Goal: Task Accomplishment & Management: Complete application form

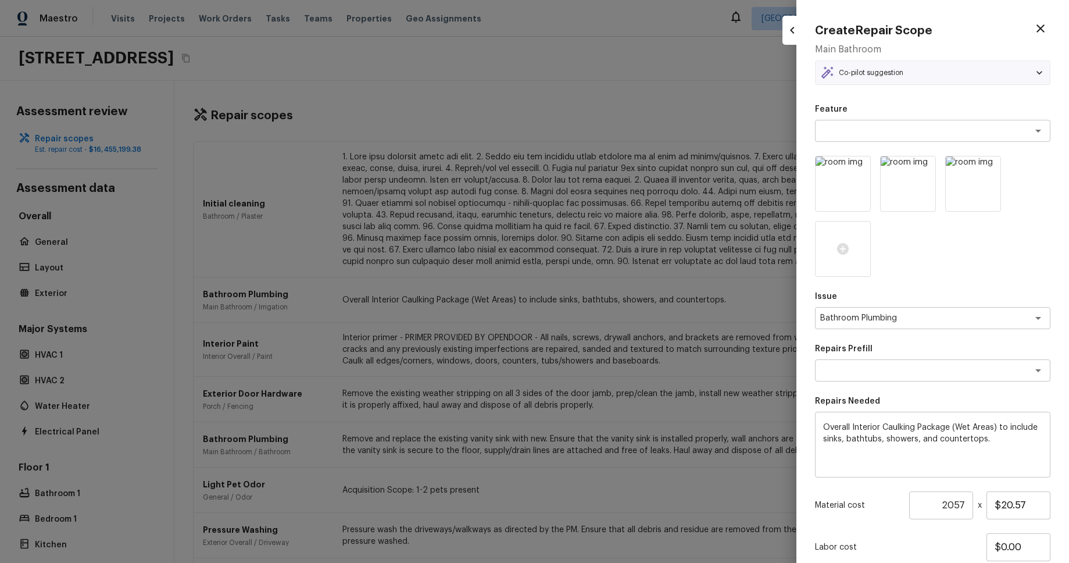
scroll to position [671, 0]
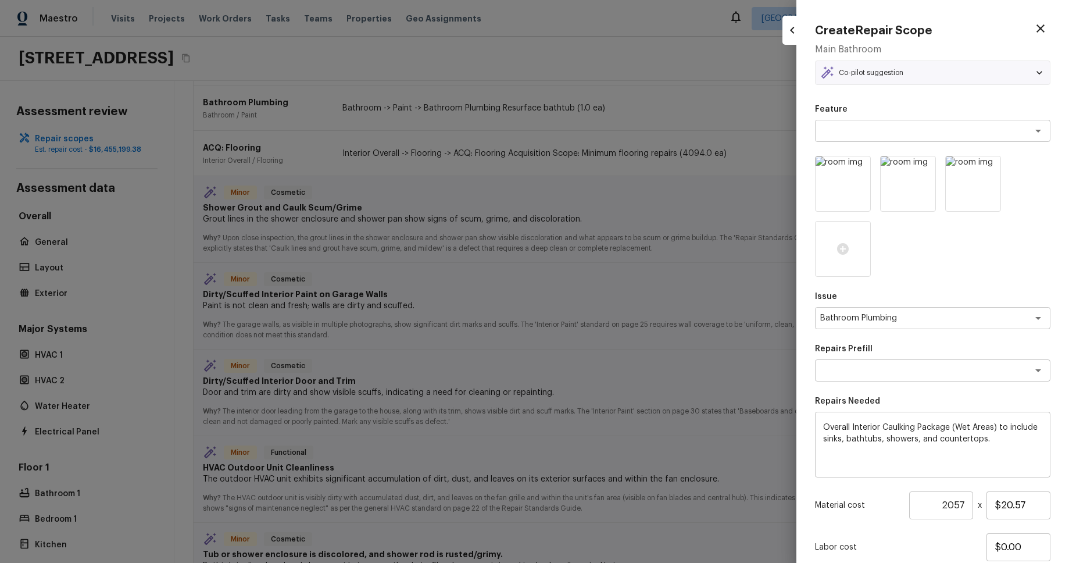
click at [617, 45] on div at bounding box center [534, 281] width 1069 height 563
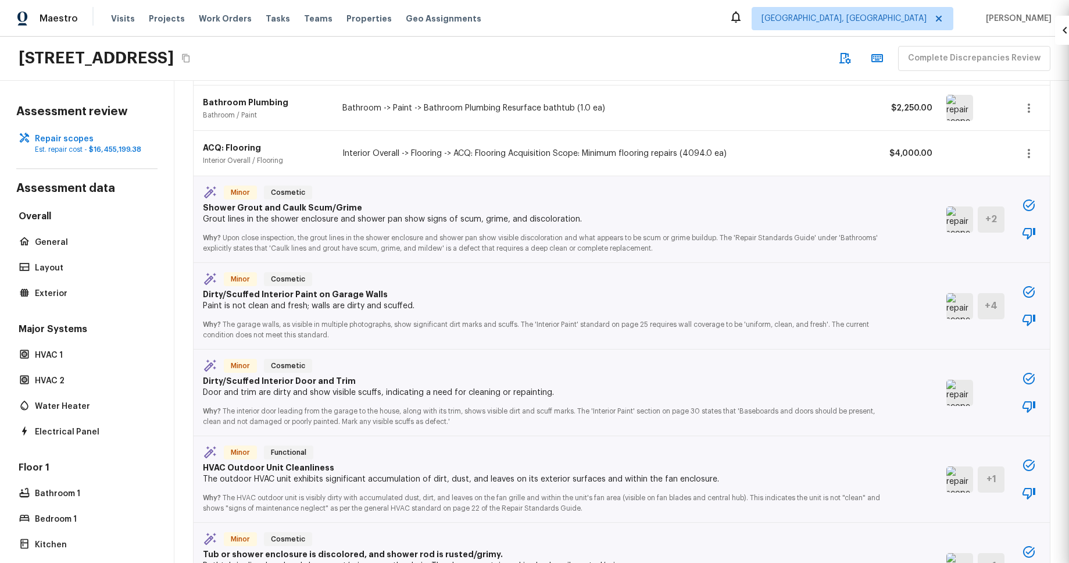
type input "1"
type input "$0.00"
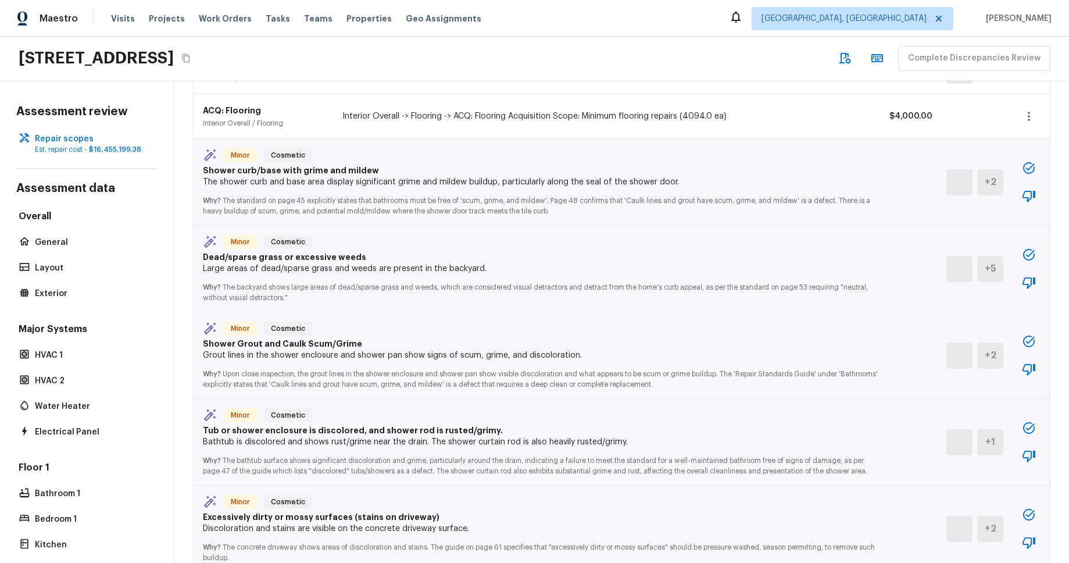
scroll to position [706, 0]
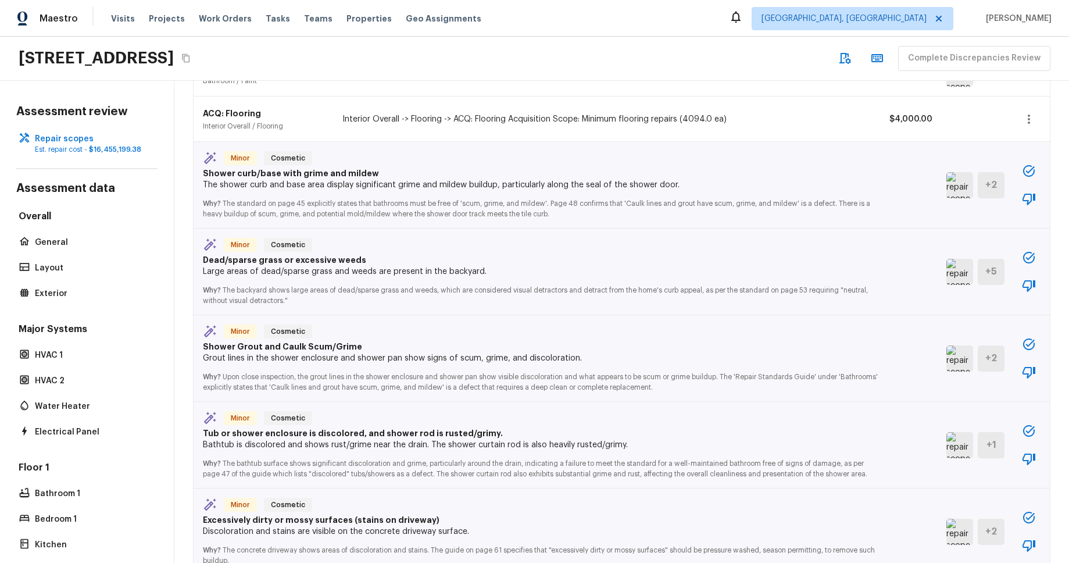
click at [1030, 431] on icon "button" at bounding box center [1029, 431] width 14 height 14
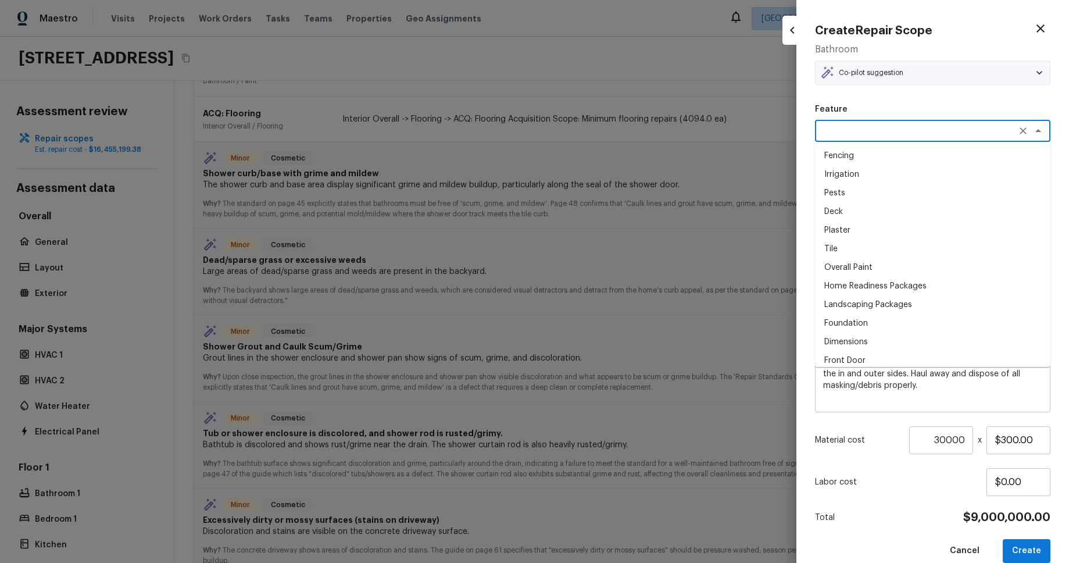
click at [991, 134] on textarea at bounding box center [916, 131] width 192 height 12
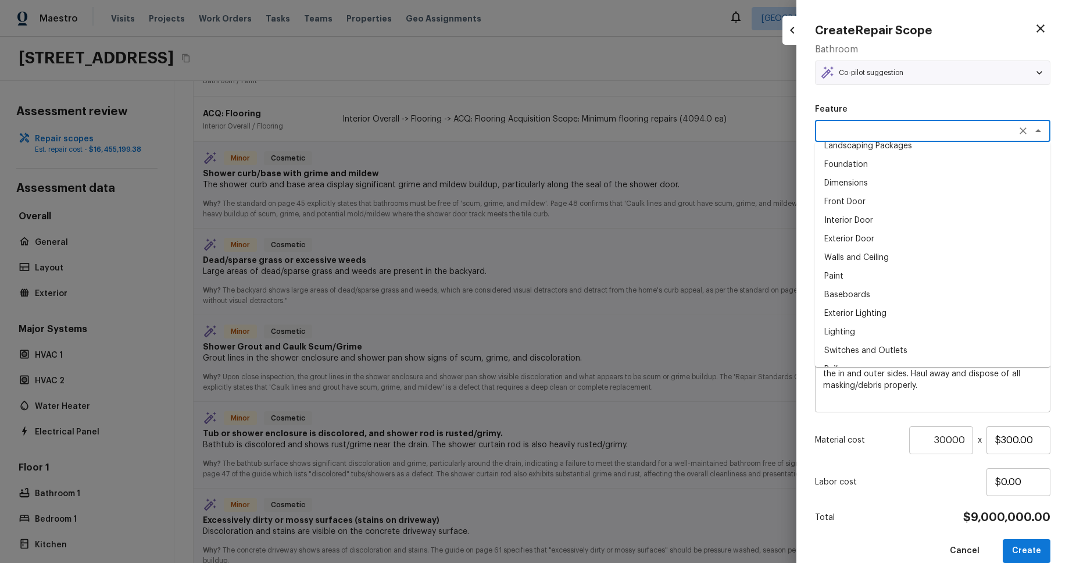
click at [959, 272] on li "Paint" at bounding box center [932, 276] width 235 height 19
type textarea "Paint"
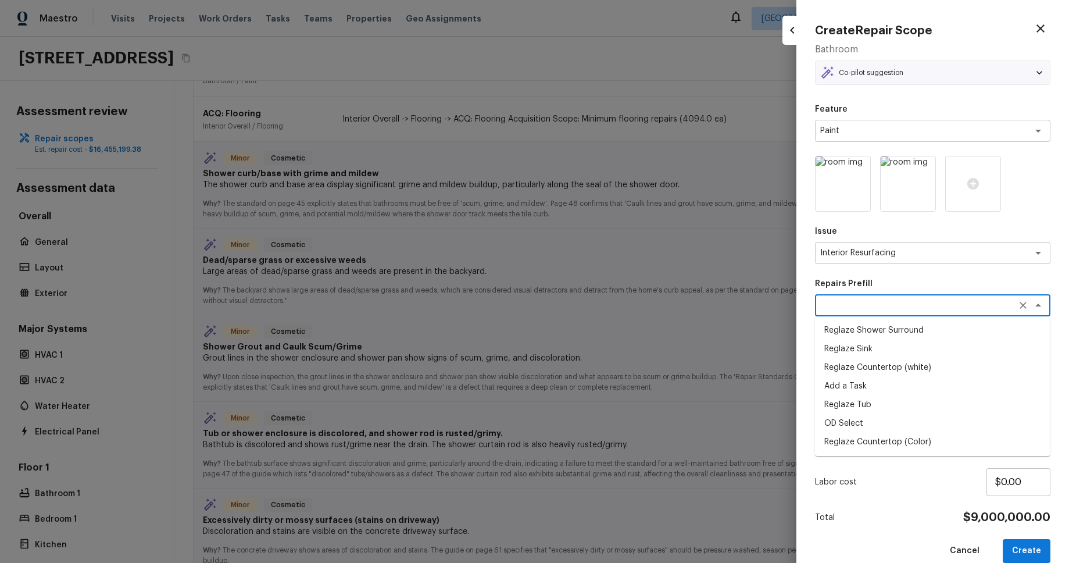
click at [972, 308] on textarea at bounding box center [916, 305] width 192 height 12
click at [975, 405] on li "Reglaze Tub" at bounding box center [932, 404] width 235 height 19
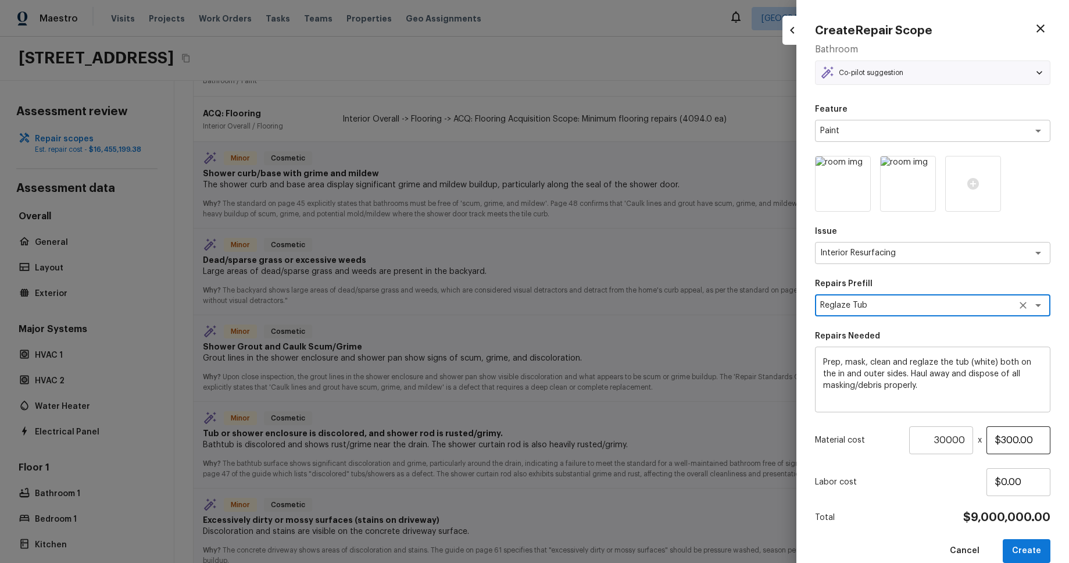
scroll to position [19, 0]
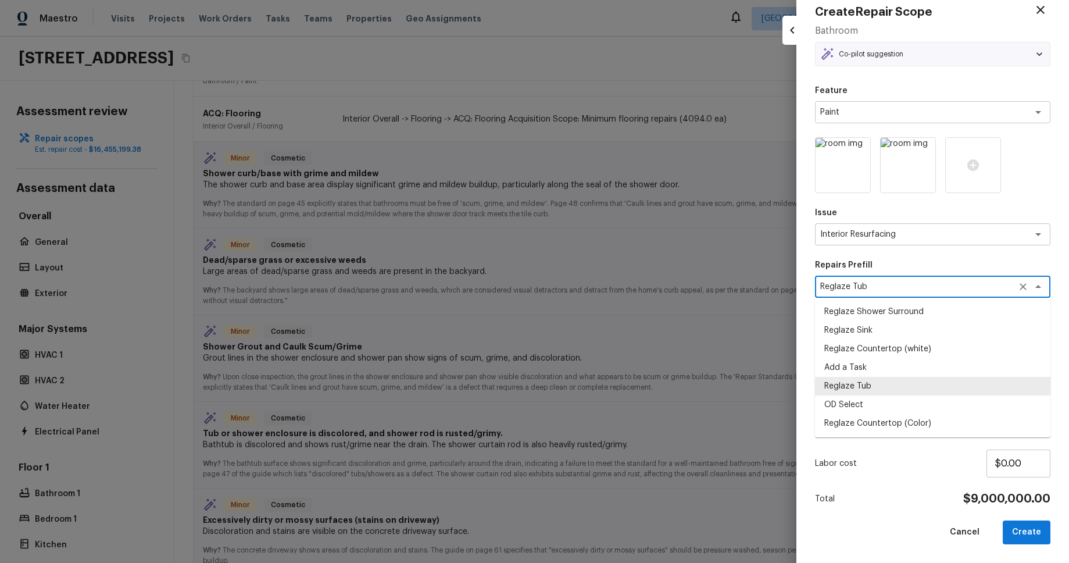
click at [960, 290] on textarea "Reglaze Tub" at bounding box center [916, 287] width 192 height 12
click at [940, 417] on li "Reglaze Countertop (Color)" at bounding box center [932, 423] width 235 height 19
type textarea "Reglaze Countertop (Color)"
type textarea "Prep, mask and reglaze finish the countertop (Speckle) PM to approve of finish …"
type input "$30.00"
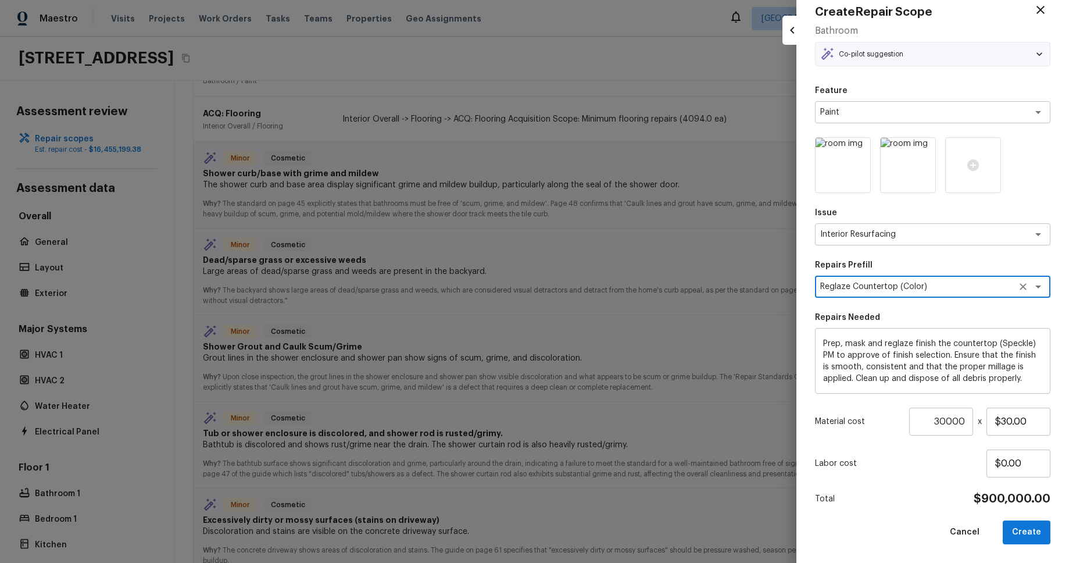
click at [956, 287] on textarea "Reglaze Countertop (Color)" at bounding box center [916, 287] width 192 height 12
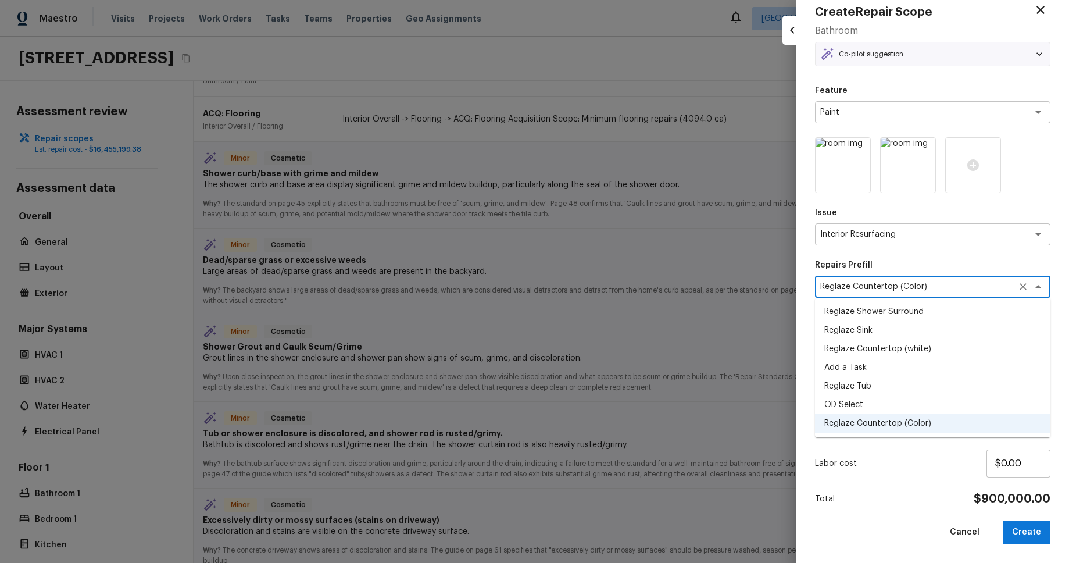
click at [952, 315] on li "Reglaze Shower Surround" at bounding box center [932, 311] width 235 height 19
type textarea "Reglaze Shower Surround"
type textarea "Prep, mask, clean and reglaze the fiberglass shower surround (white) both on th…"
type input "$300.00"
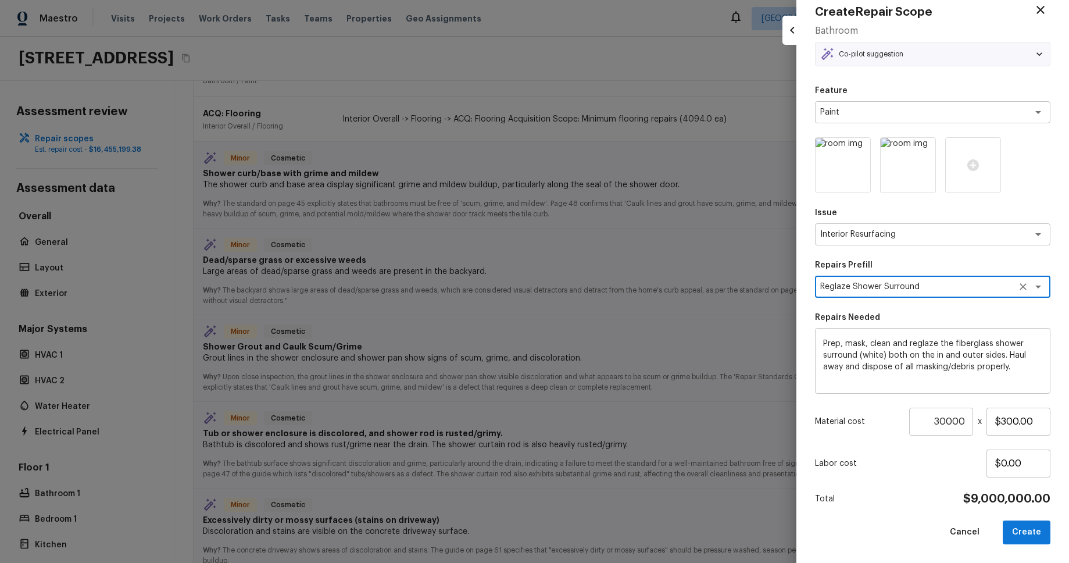
click at [968, 278] on div "Reglaze Shower Surround x ​" at bounding box center [932, 287] width 235 height 22
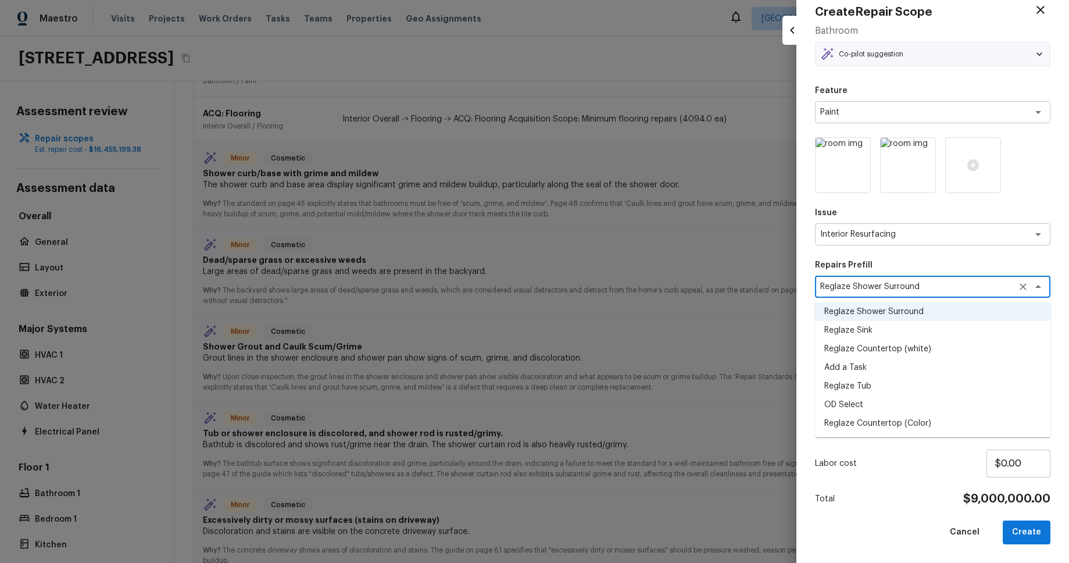
click at [929, 330] on li "Reglaze Sink" at bounding box center [932, 330] width 235 height 19
type textarea "Reglaze Sink"
type textarea "Prep, mask and reglaze finish the bathroom sink (white). Ensure that the finish…"
type input "$150.00"
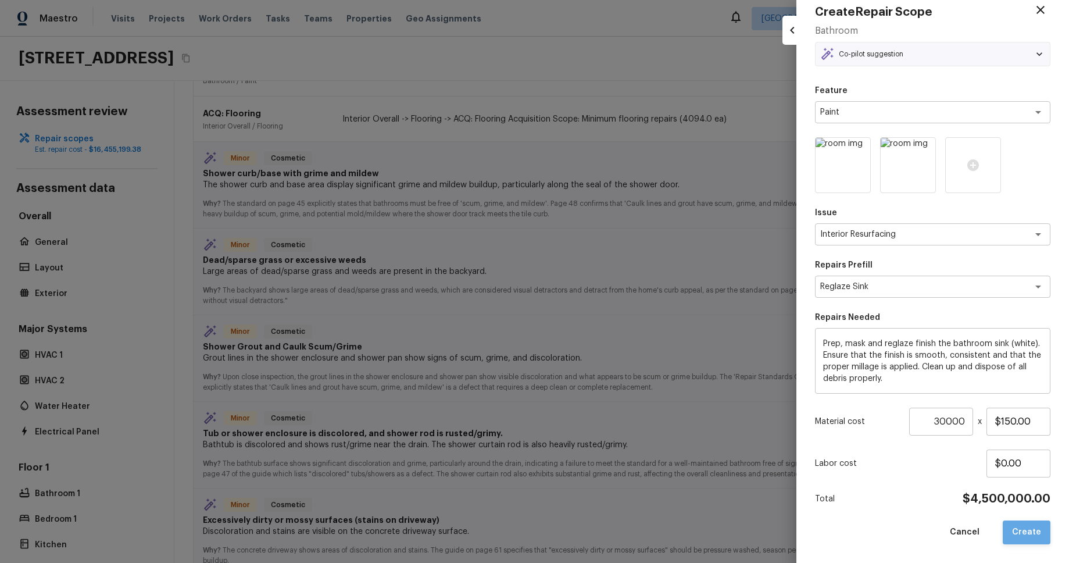
click at [1032, 530] on button "Create" at bounding box center [1027, 532] width 48 height 24
type textarea "Prep, mask, clean and reglaze the tub (white) both on the in and outer sides. H…"
type input "$300.00"
type input "1"
type input "$0.00"
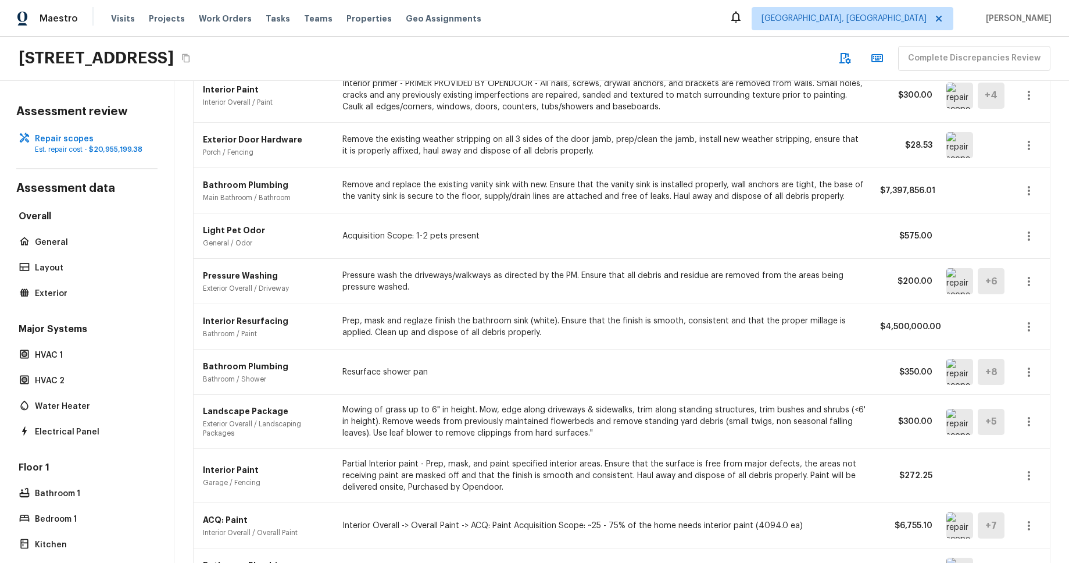
scroll to position [255, 0]
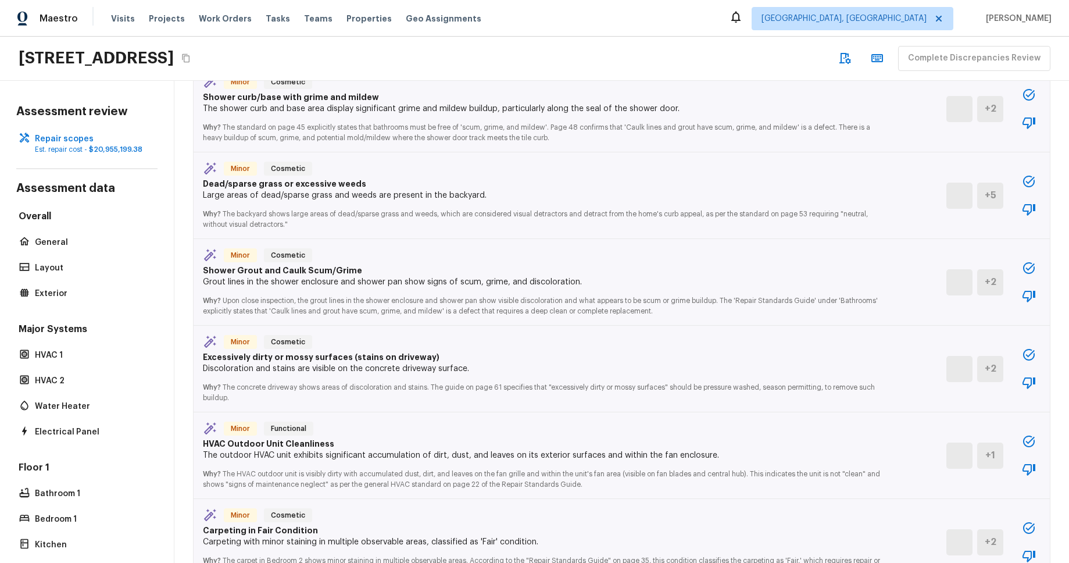
scroll to position [891, 0]
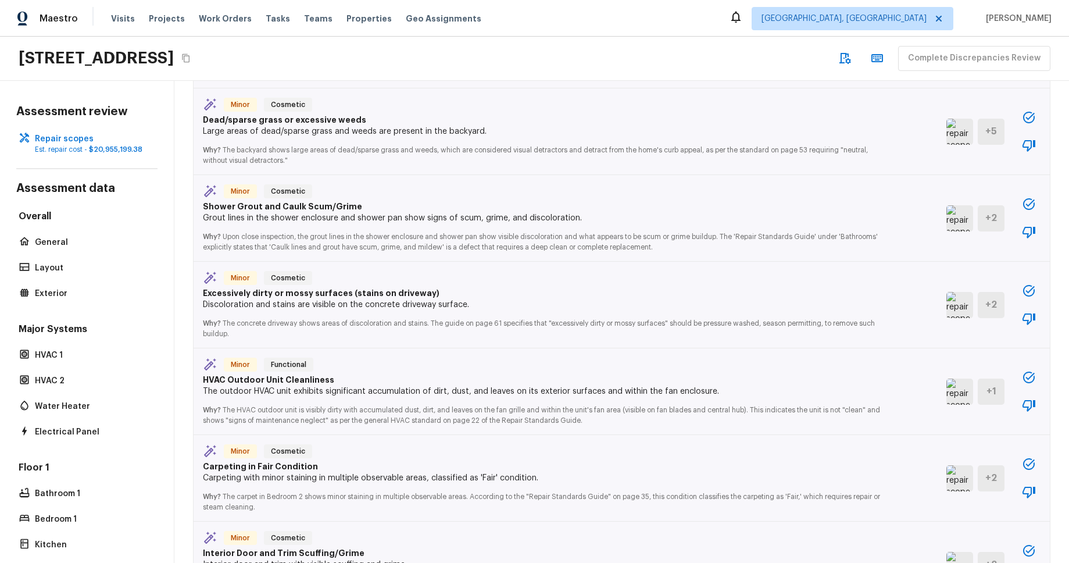
click at [1028, 291] on icon "button" at bounding box center [1029, 291] width 14 height 14
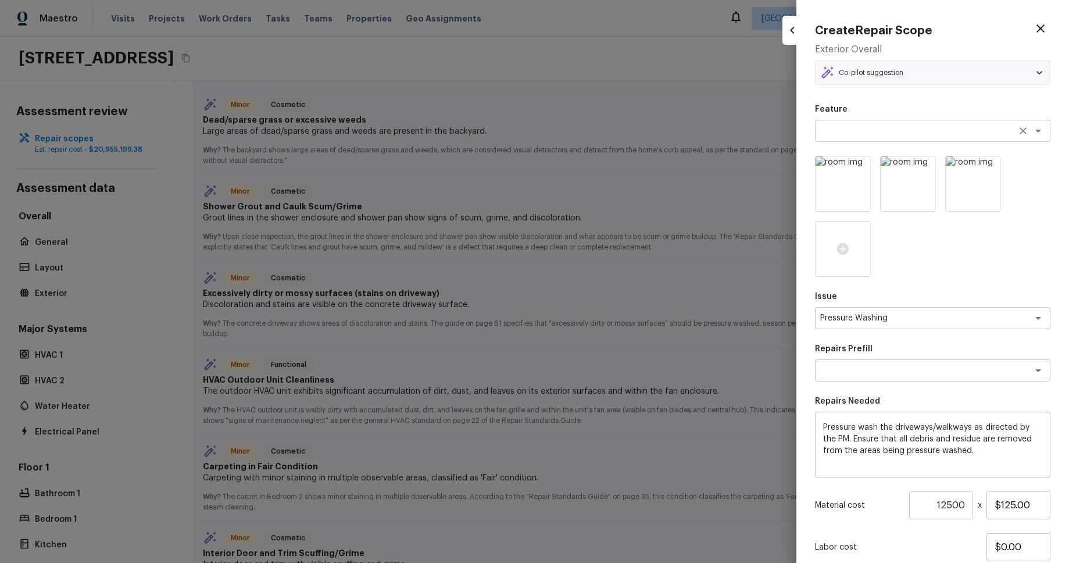
click at [1002, 136] on textarea at bounding box center [916, 131] width 192 height 12
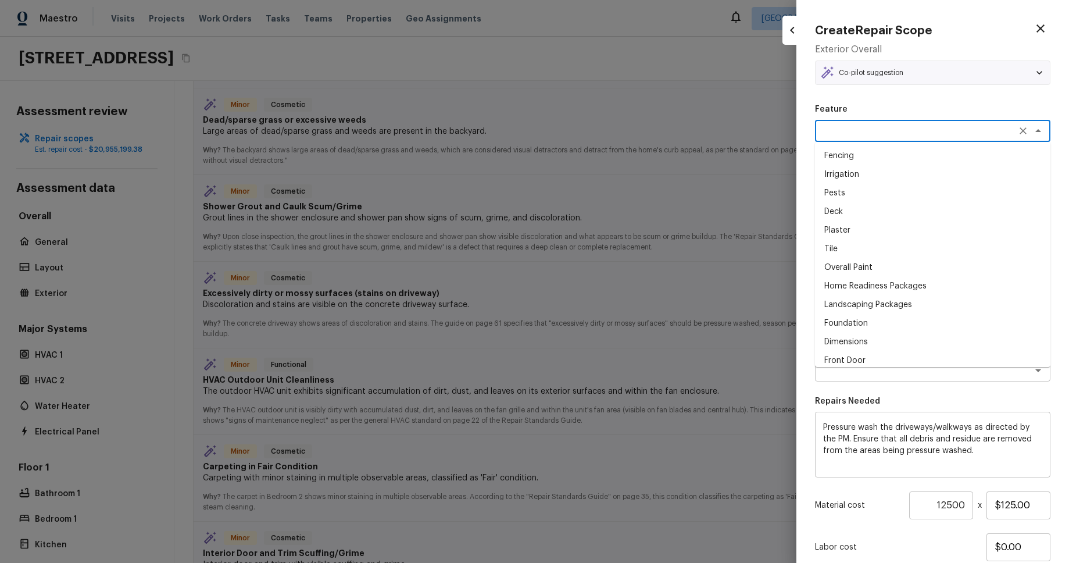
click at [928, 174] on li "Irrigation" at bounding box center [932, 174] width 235 height 19
type textarea "Irrigation"
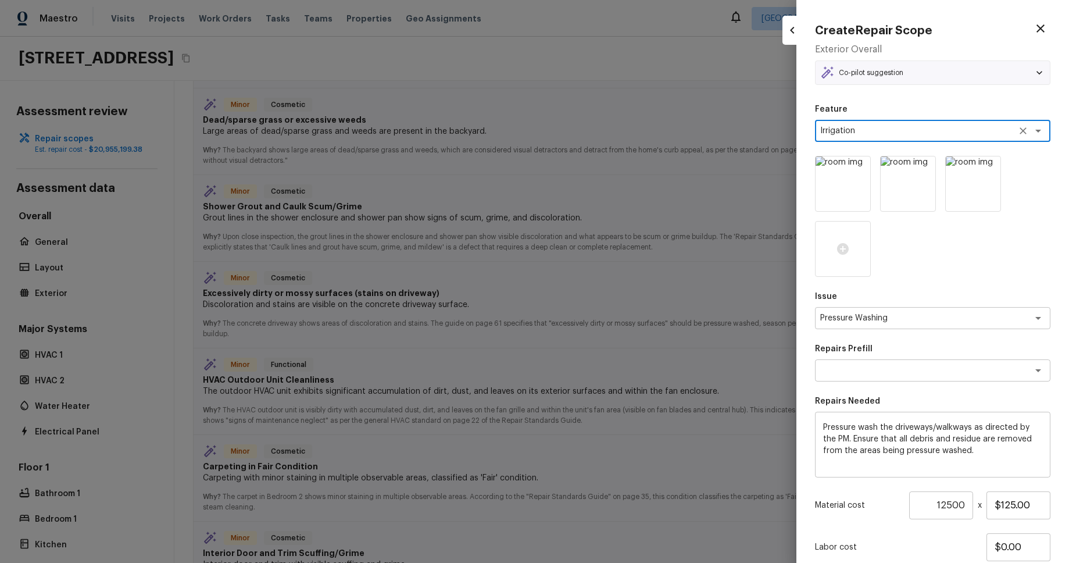
click at [1016, 268] on div at bounding box center [932, 216] width 235 height 121
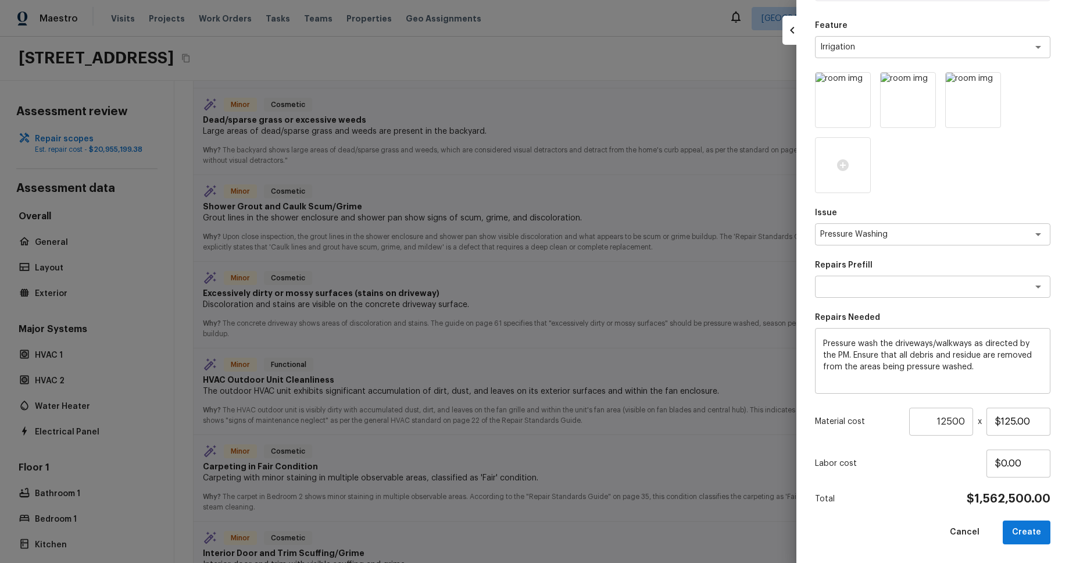
click at [963, 421] on input "12500" at bounding box center [941, 421] width 64 height 28
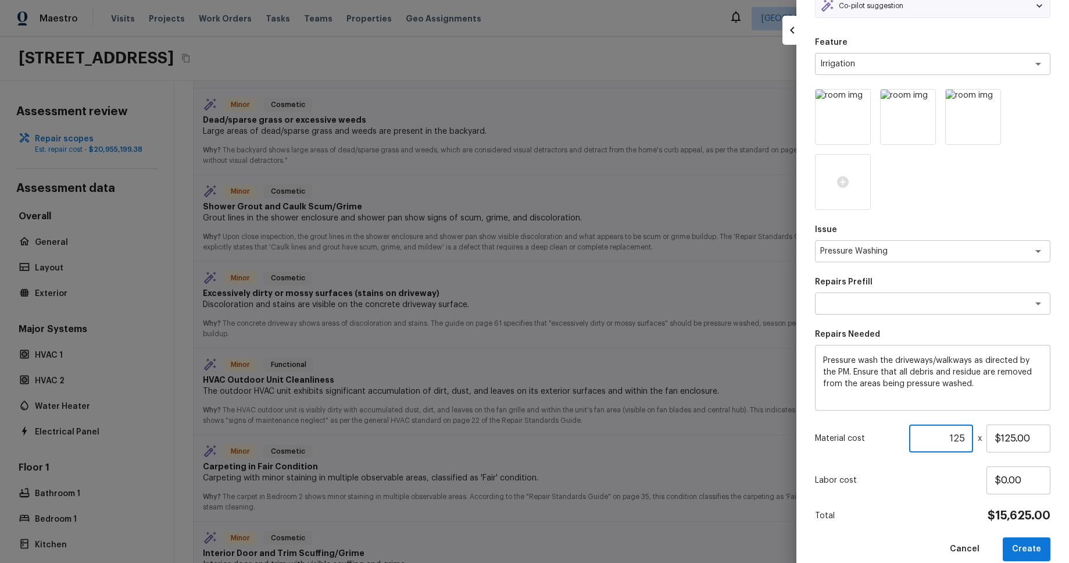
scroll to position [66, 0]
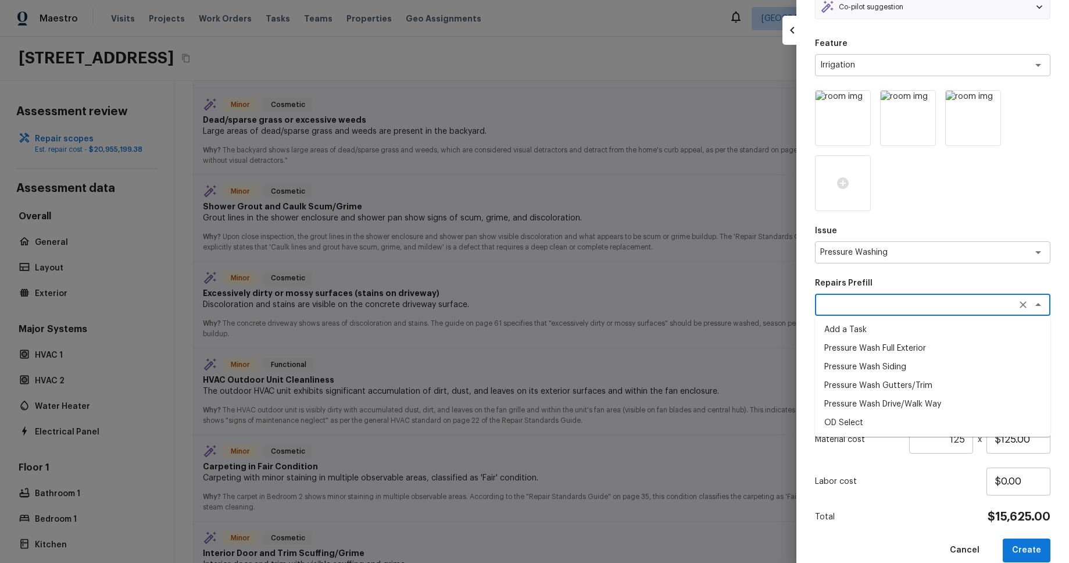
click at [985, 301] on textarea at bounding box center [916, 305] width 192 height 12
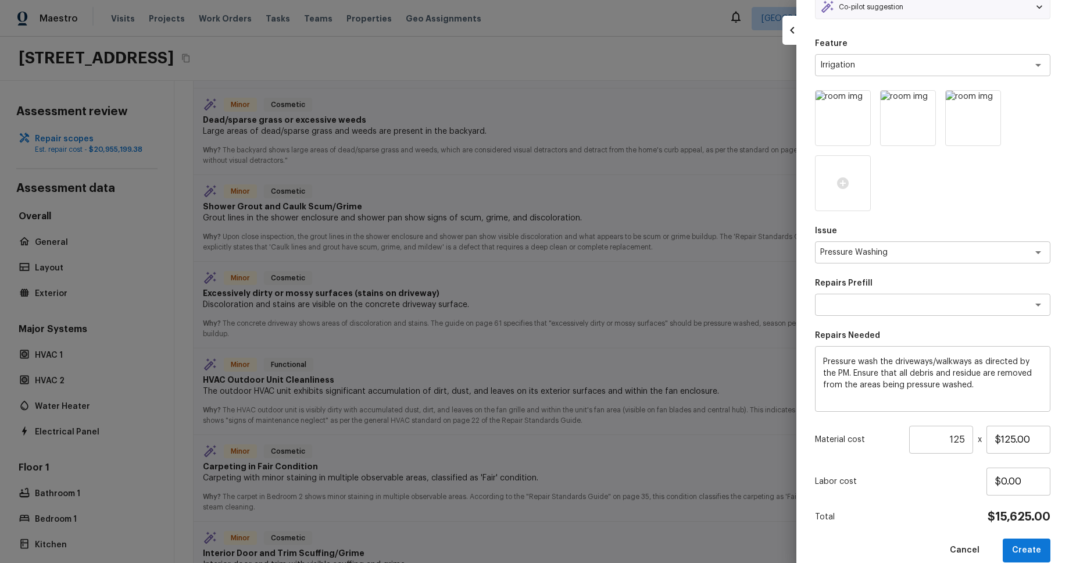
click at [1009, 270] on div "Feature Irrigation x ​ Issue Pressure Washing x ​ Repairs Prefill x ​ Repairs N…" at bounding box center [932, 300] width 235 height 524
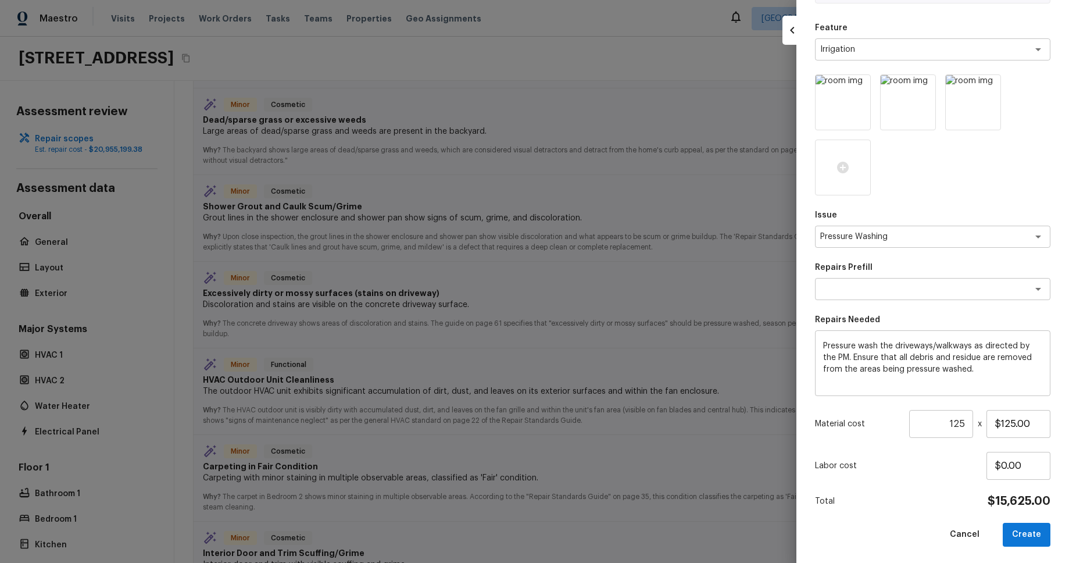
scroll to position [84, 0]
click at [1027, 535] on button "Create" at bounding box center [1027, 532] width 48 height 24
type input "12500"
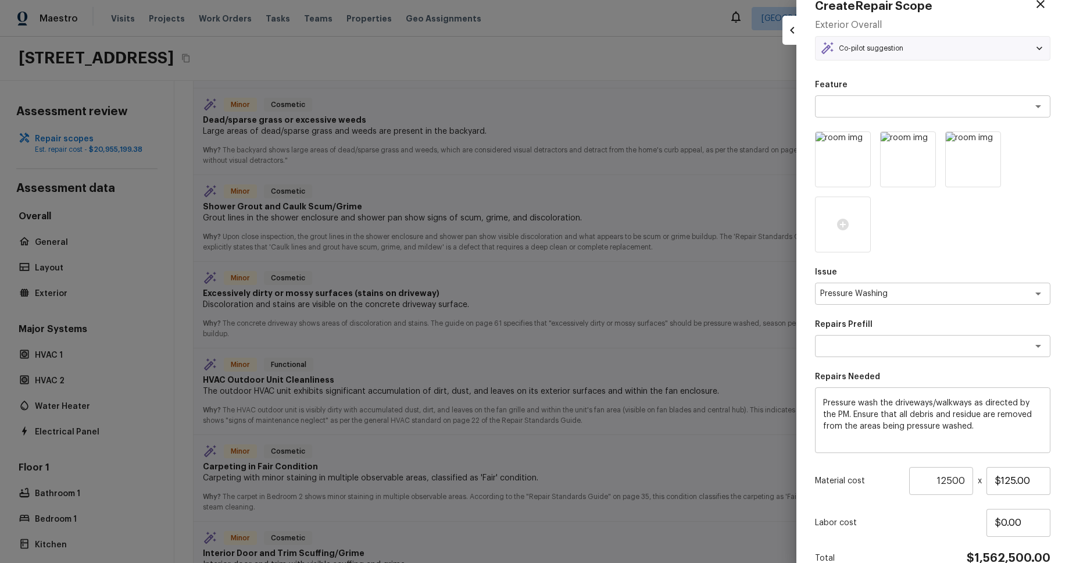
scroll to position [9, 0]
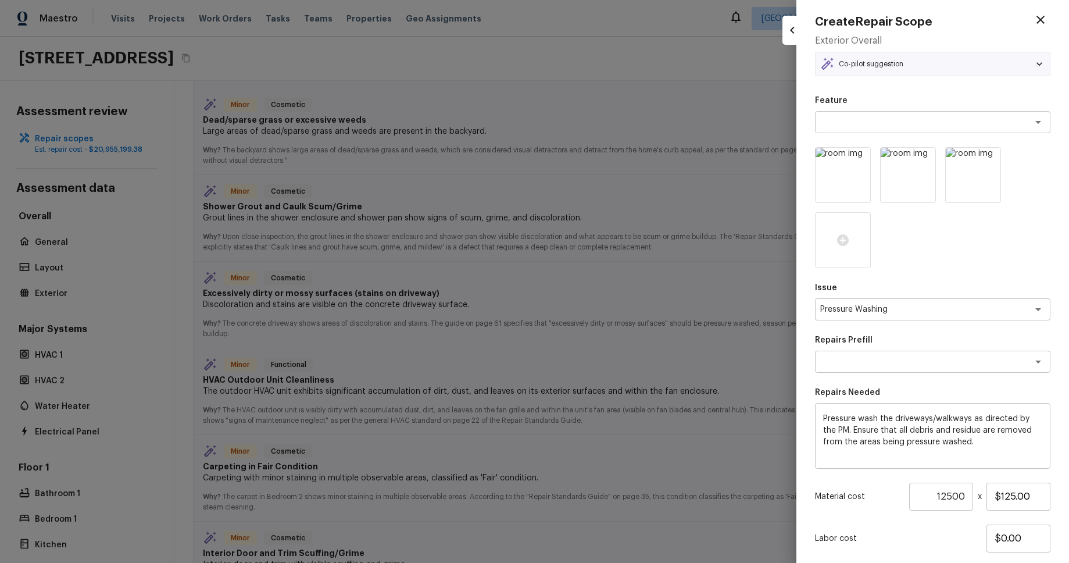
type input "1"
type input "$0.00"
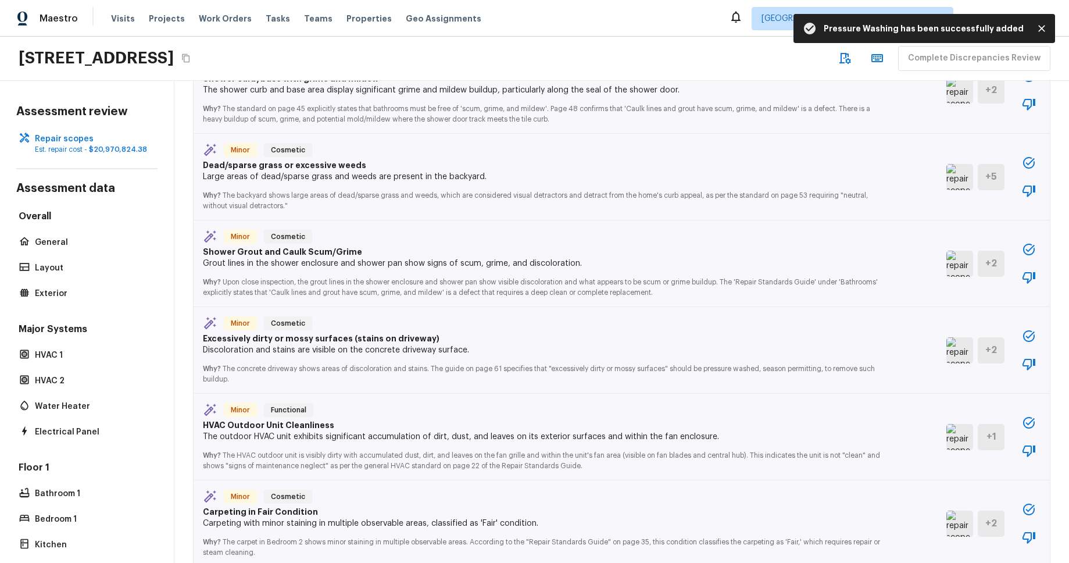
scroll to position [936, 0]
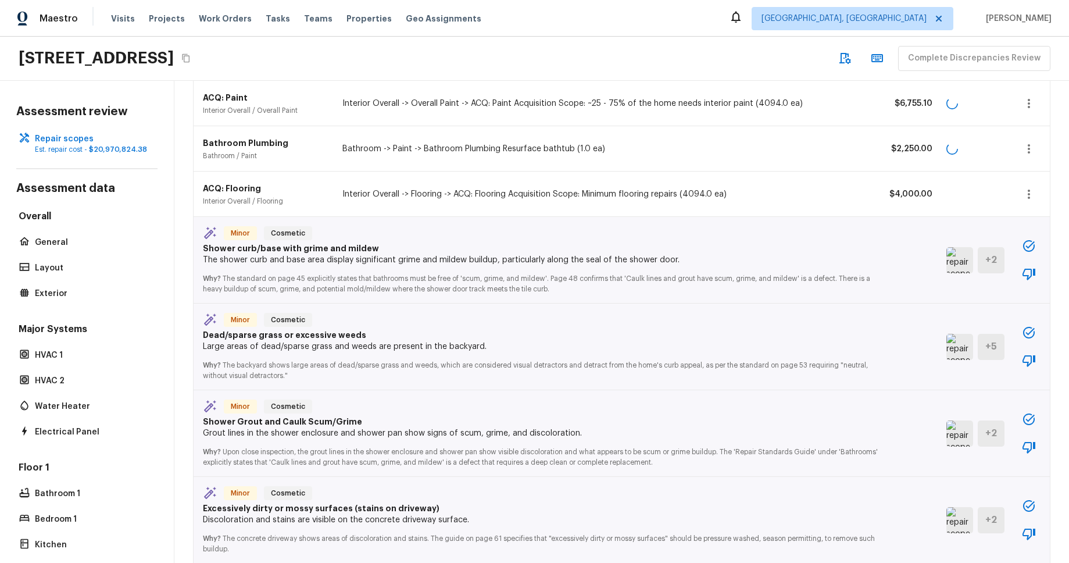
scroll to position [1199, 0]
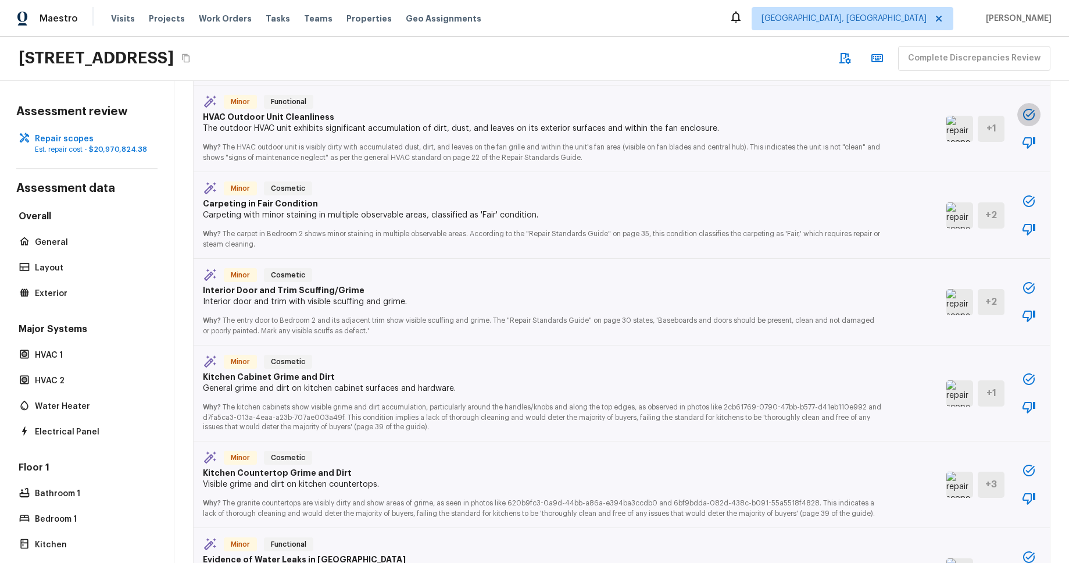
click at [1025, 116] on icon "button" at bounding box center [1029, 115] width 14 height 14
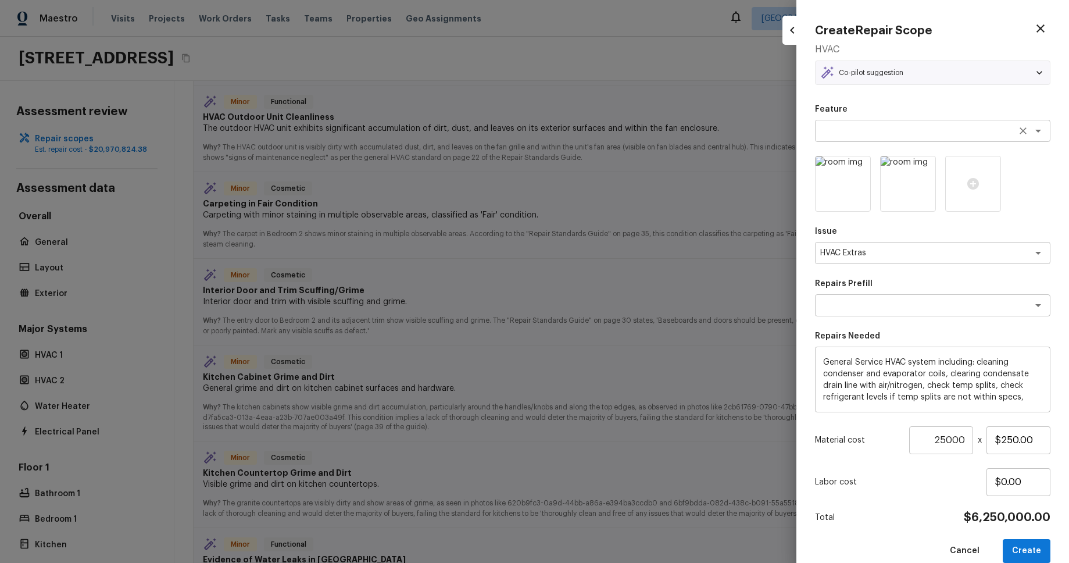
click at [962, 138] on div "x ​" at bounding box center [932, 131] width 235 height 22
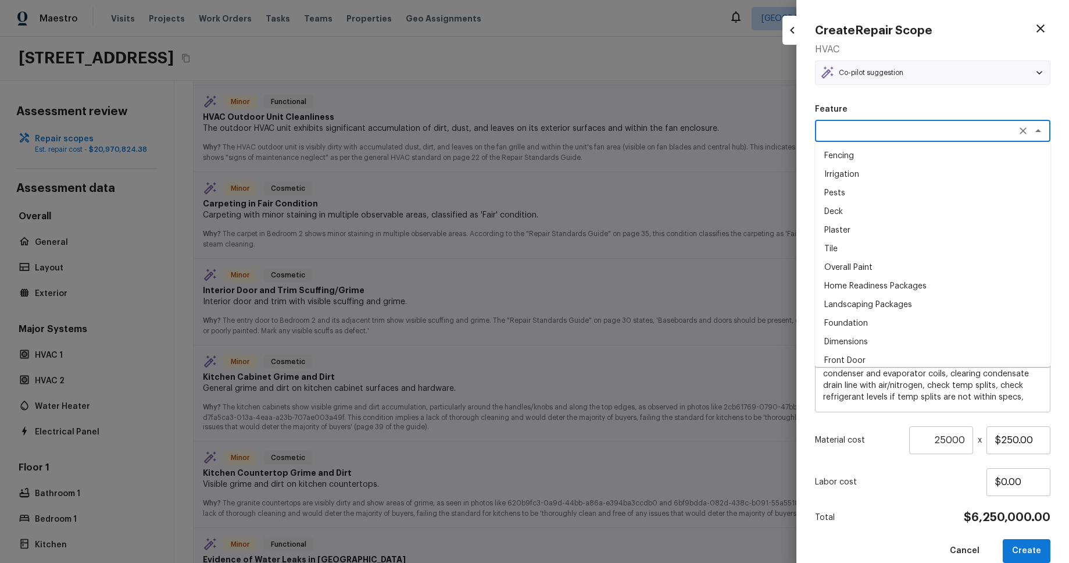
click at [918, 321] on li "Foundation" at bounding box center [932, 323] width 235 height 19
type textarea "Foundation"
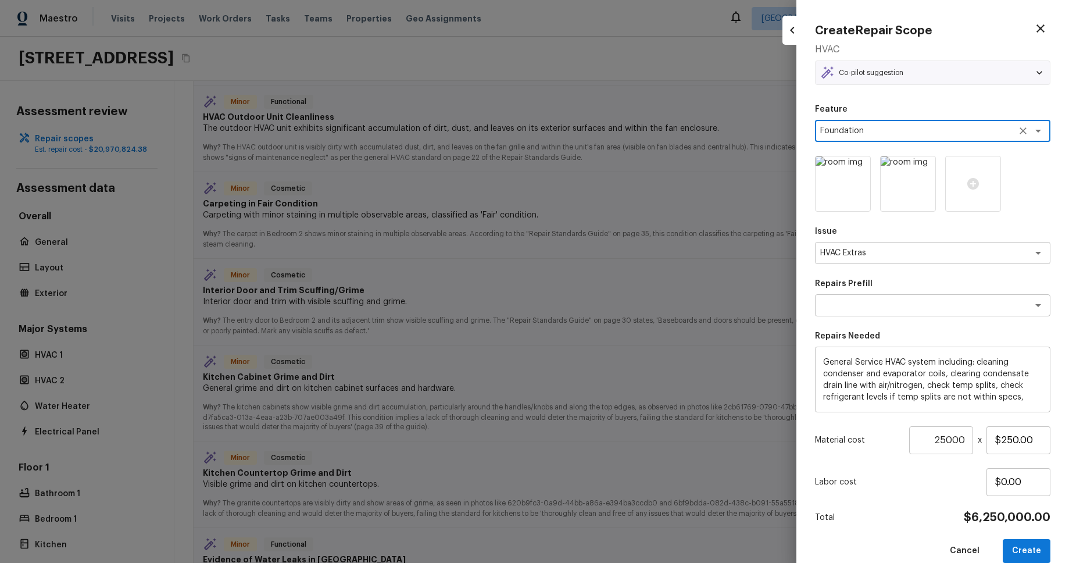
click at [807, 278] on div "Create Repair Scope HVAC Co-pilot suggestion Minor Functional HVAC Outdoor Unit…" at bounding box center [932, 281] width 273 height 563
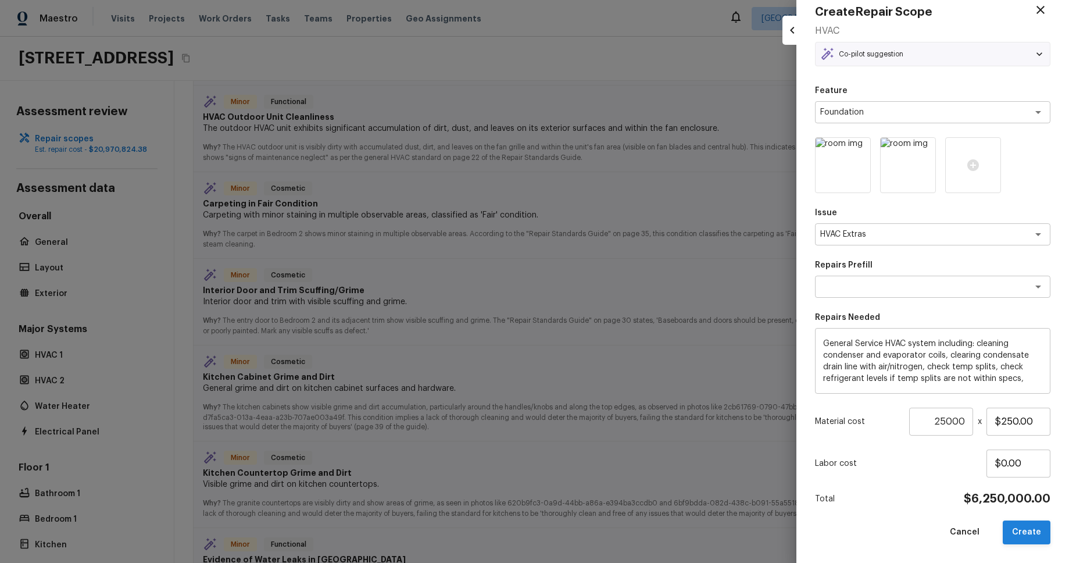
click at [1032, 534] on button "Create" at bounding box center [1027, 532] width 48 height 24
type input "1"
type input "$0.00"
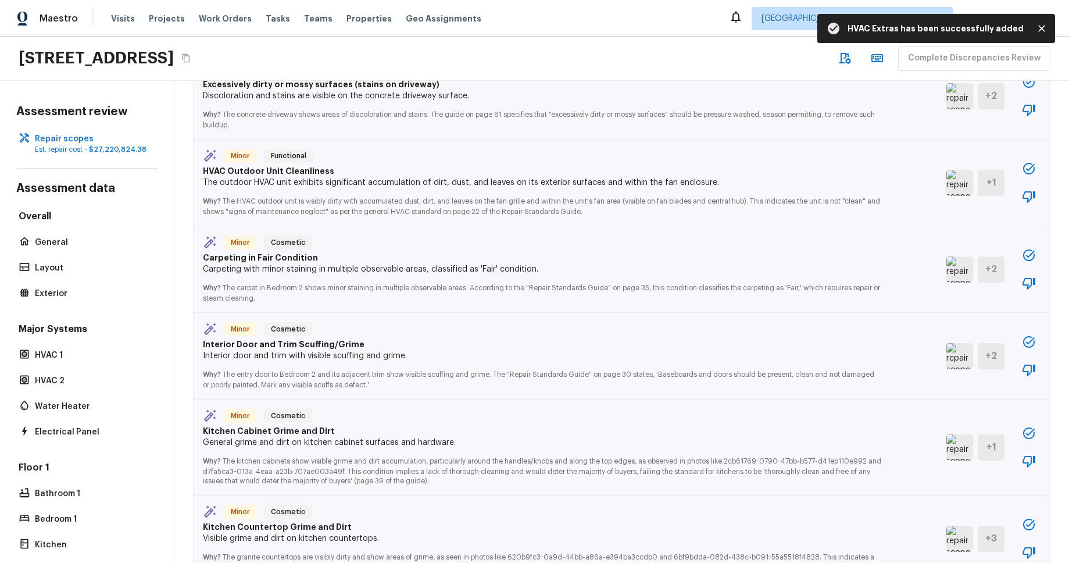
scroll to position [1253, 0]
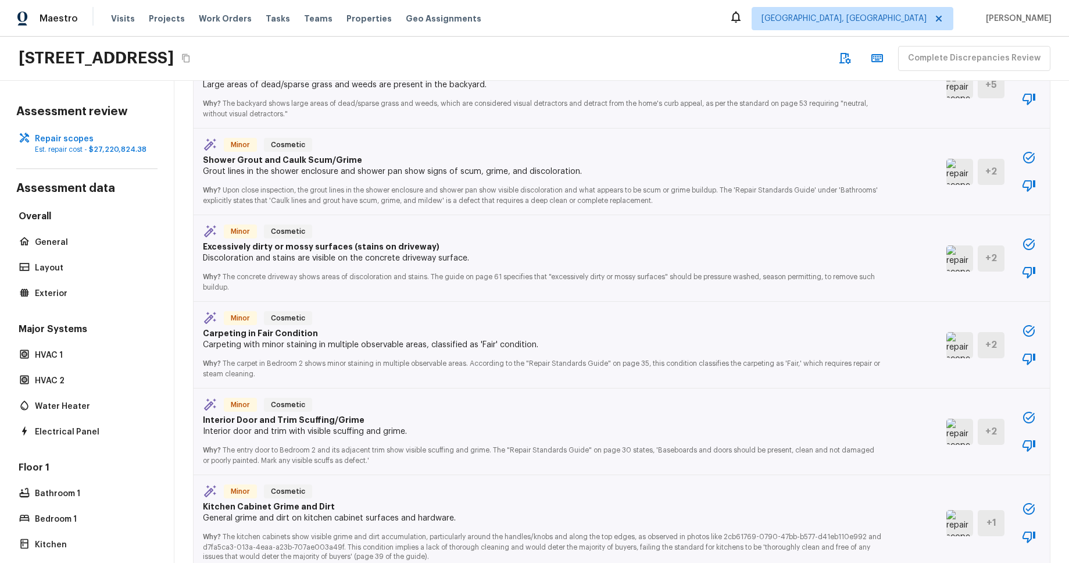
scroll to position [1041, 0]
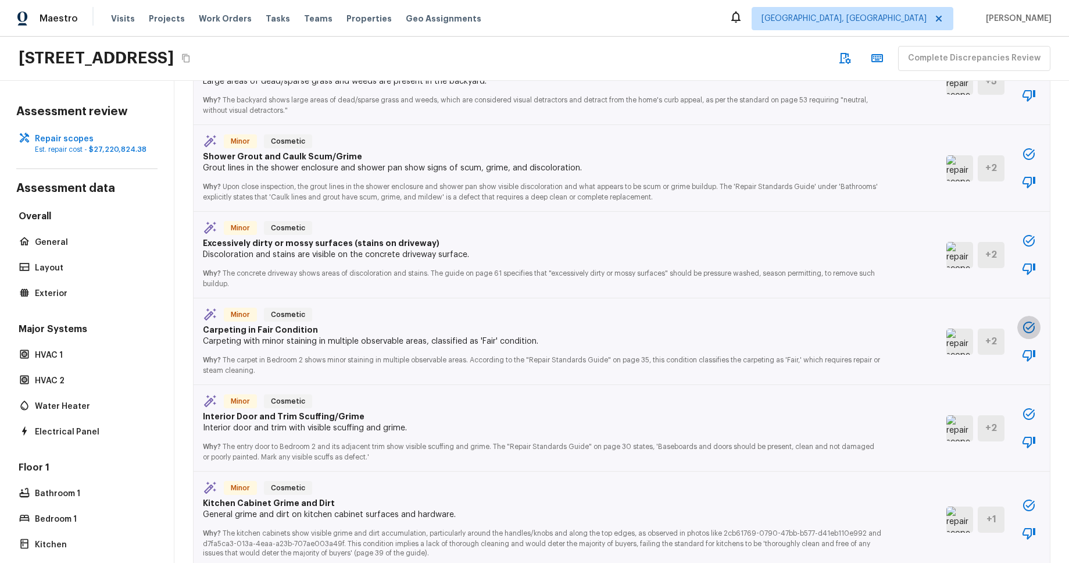
click at [1031, 323] on icon "button" at bounding box center [1029, 327] width 12 height 12
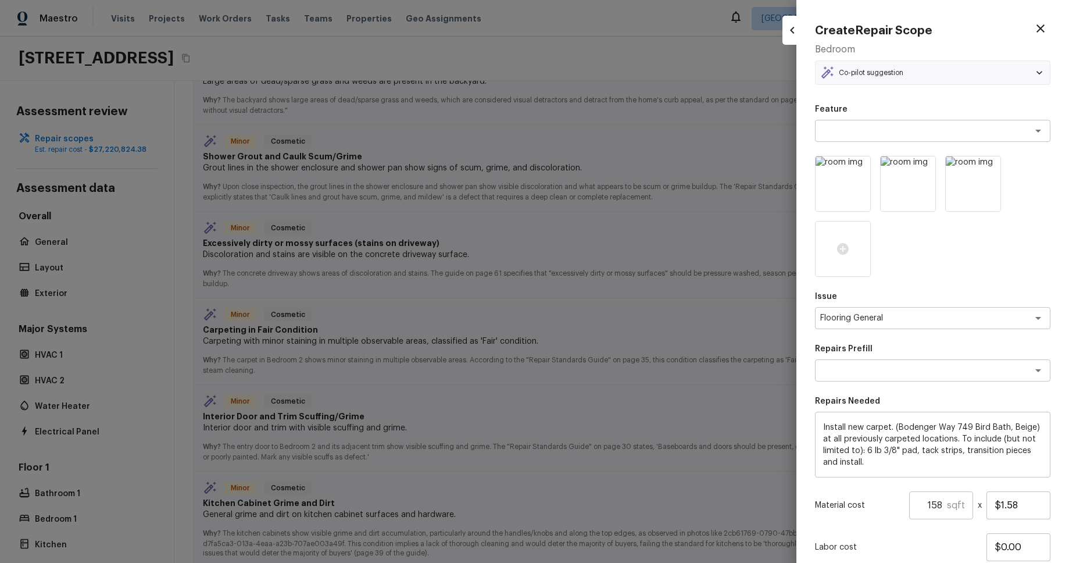
click at [995, 254] on div at bounding box center [932, 216] width 235 height 121
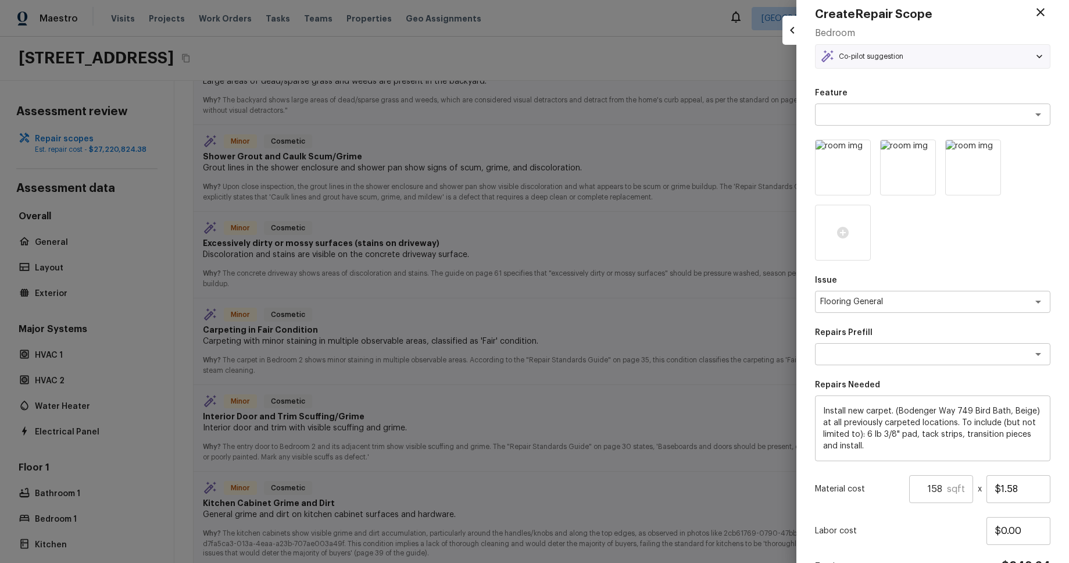
scroll to position [0, 0]
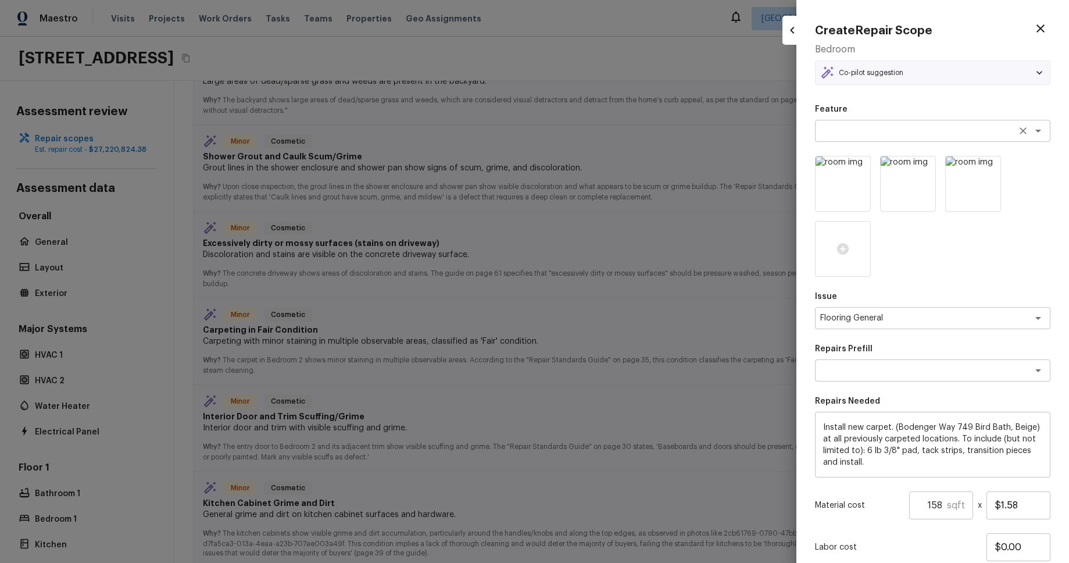
click at [952, 130] on textarea at bounding box center [916, 131] width 192 height 12
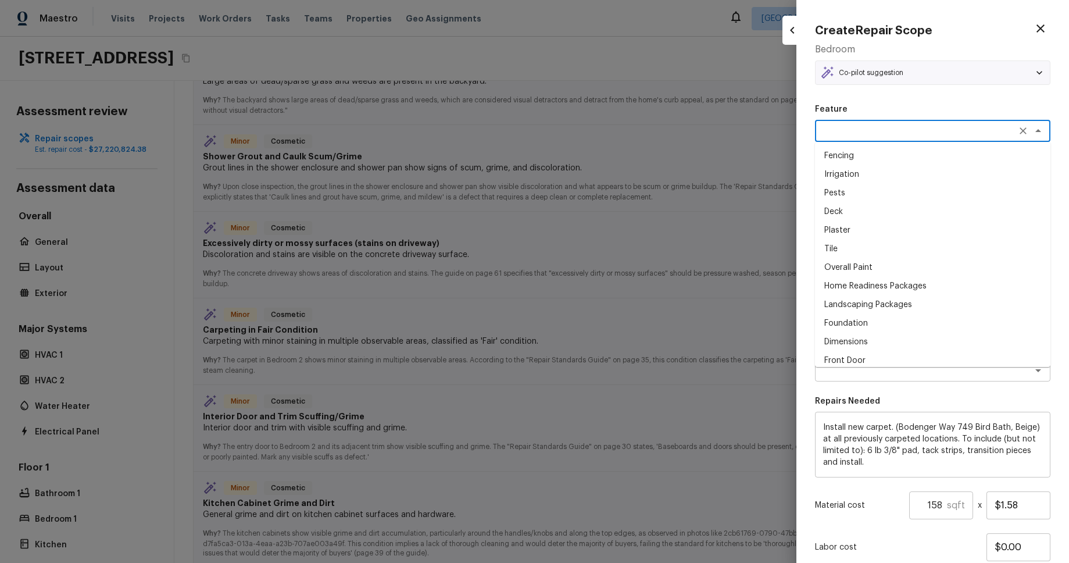
click at [945, 355] on li "Front Door" at bounding box center [932, 360] width 235 height 19
type textarea "Front Door"
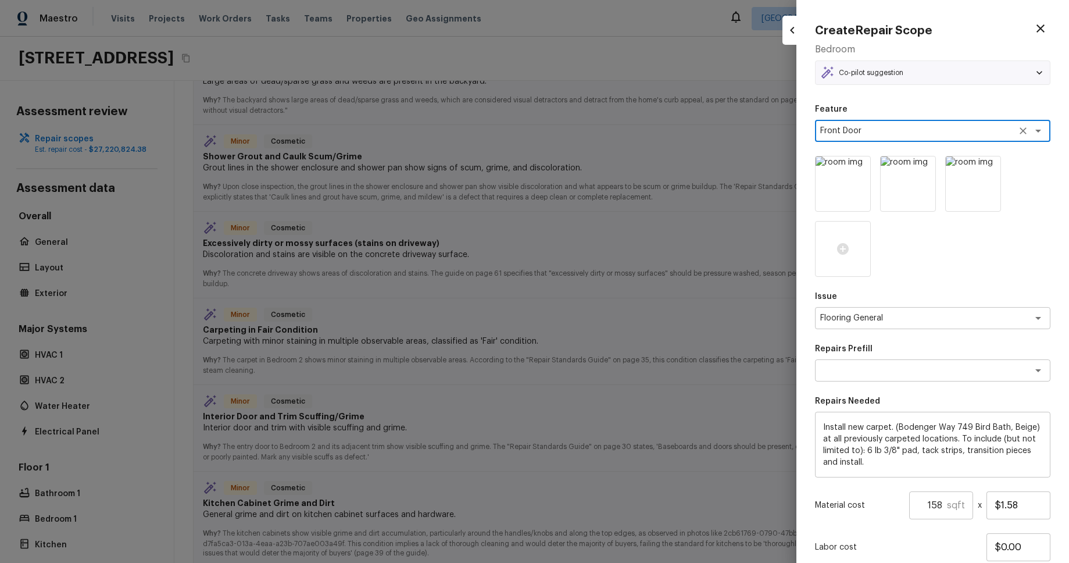
scroll to position [84, 0]
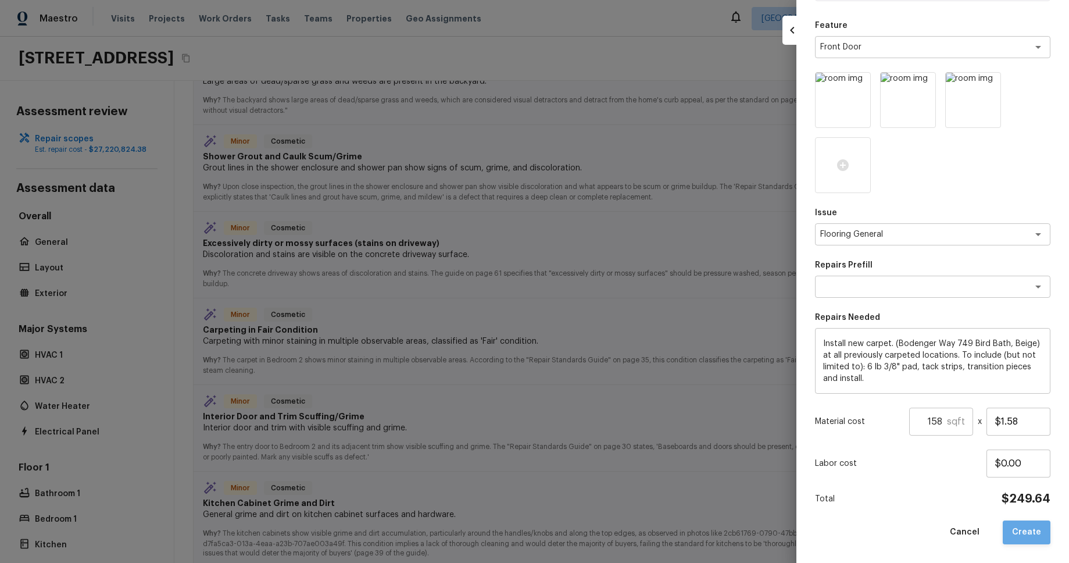
click at [1035, 537] on button "Create" at bounding box center [1027, 532] width 48 height 24
type input "1"
type input "$0.00"
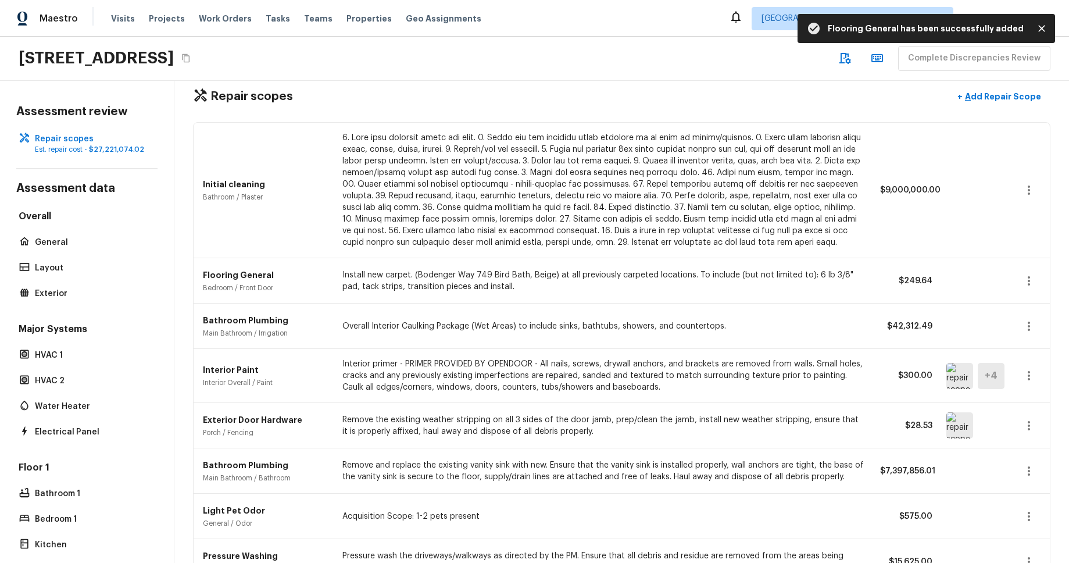
scroll to position [0, 0]
